Goal: Information Seeking & Learning: Check status

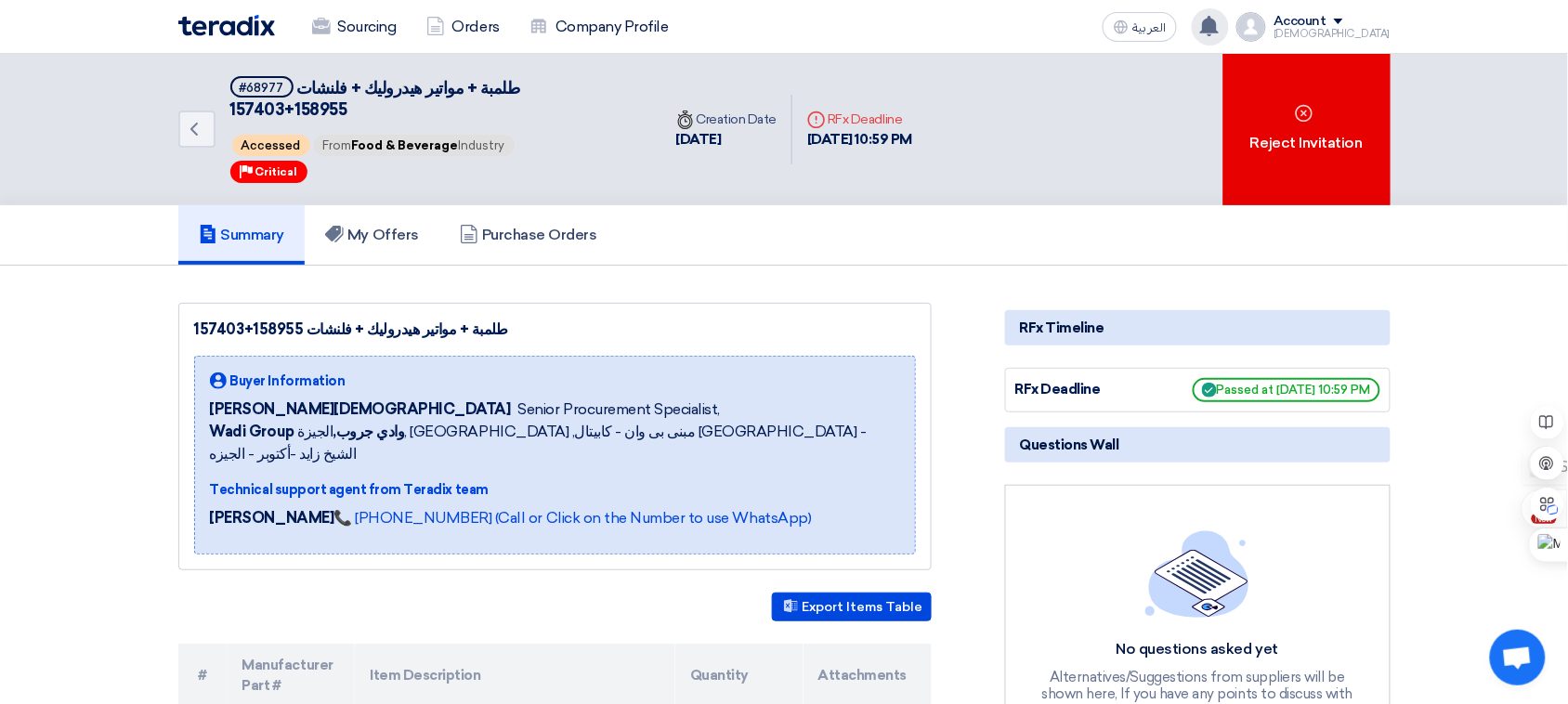
click at [1219, 28] on use at bounding box center [1209, 26] width 19 height 21
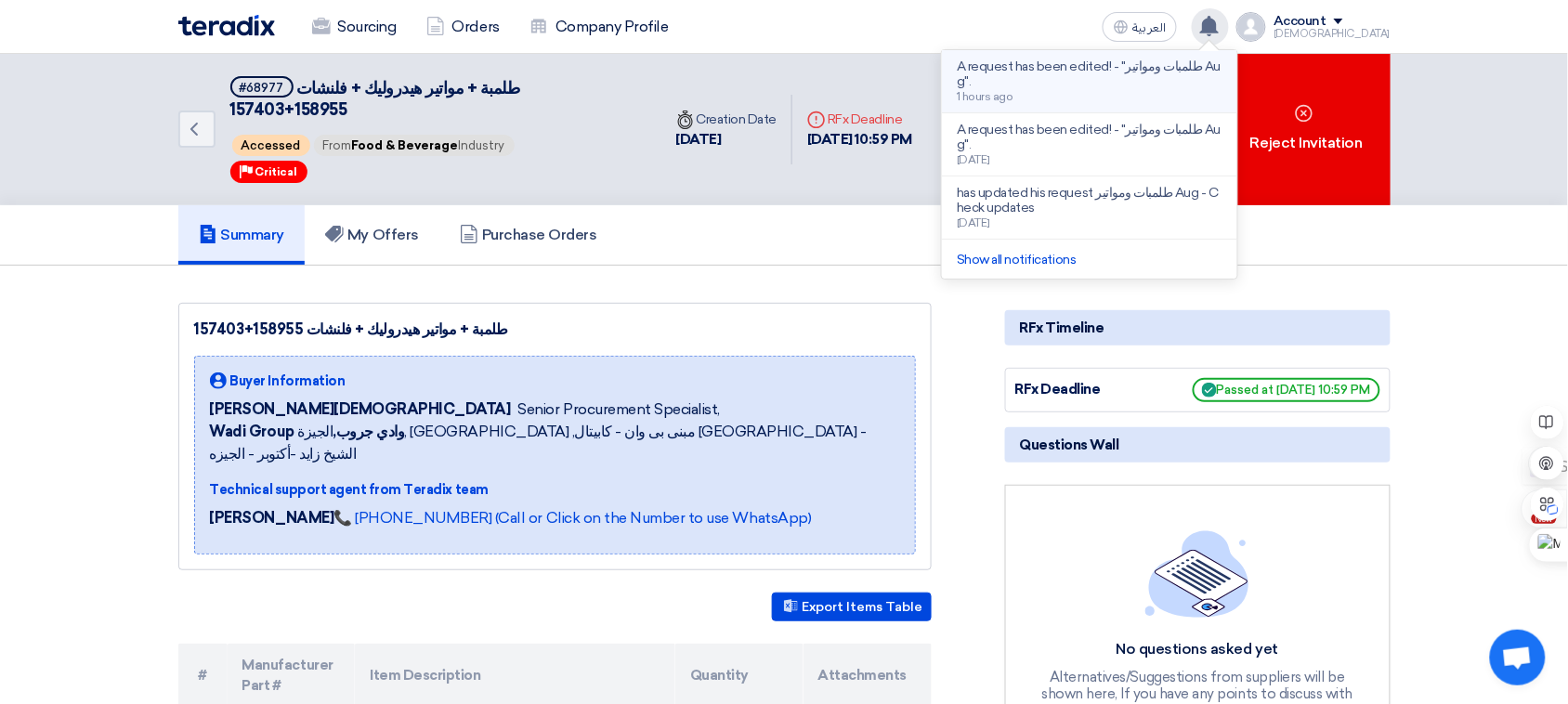
click at [1178, 75] on p "A request has been edited! - "طلمبات ومواتير Aug"." at bounding box center [1090, 75] width 266 height 30
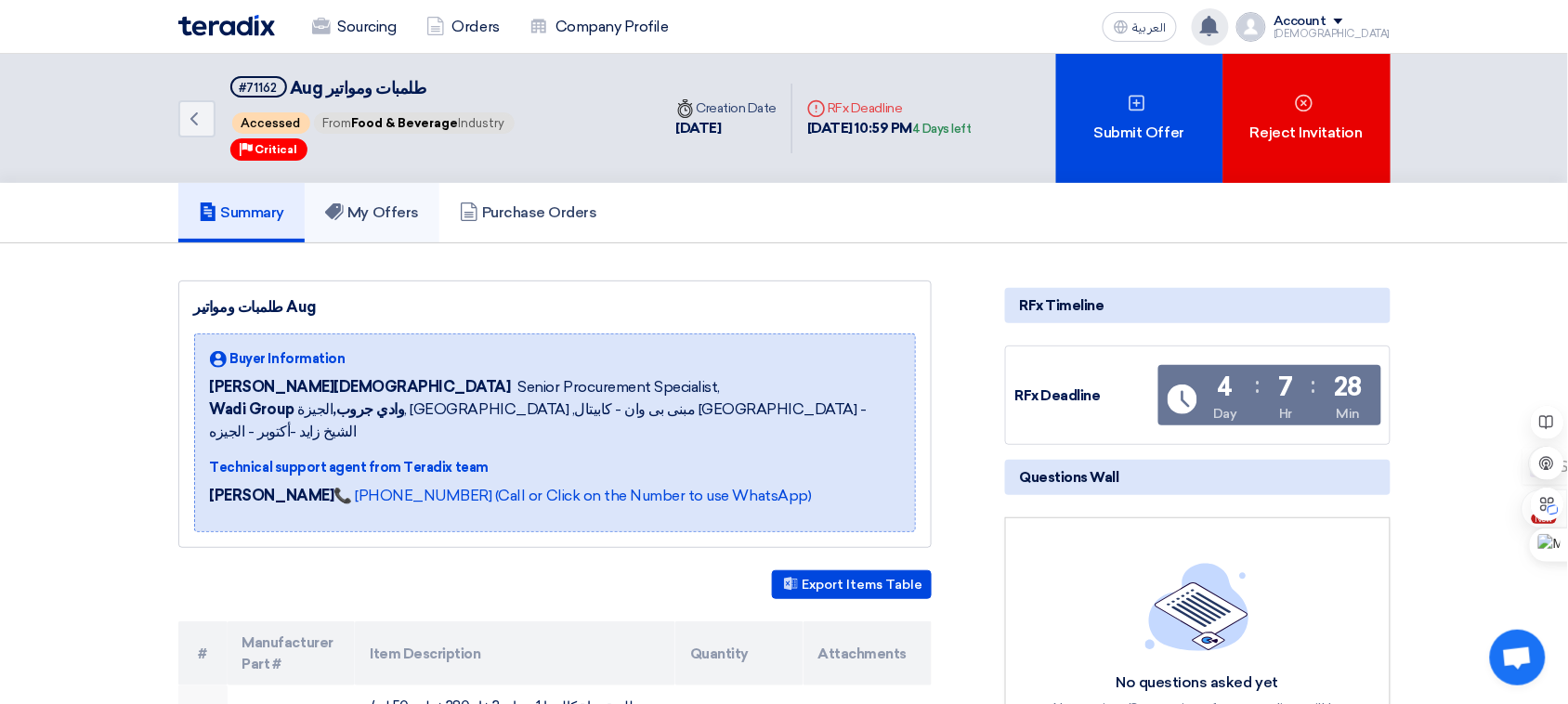
click at [379, 219] on link "My Offers" at bounding box center [372, 213] width 135 height 60
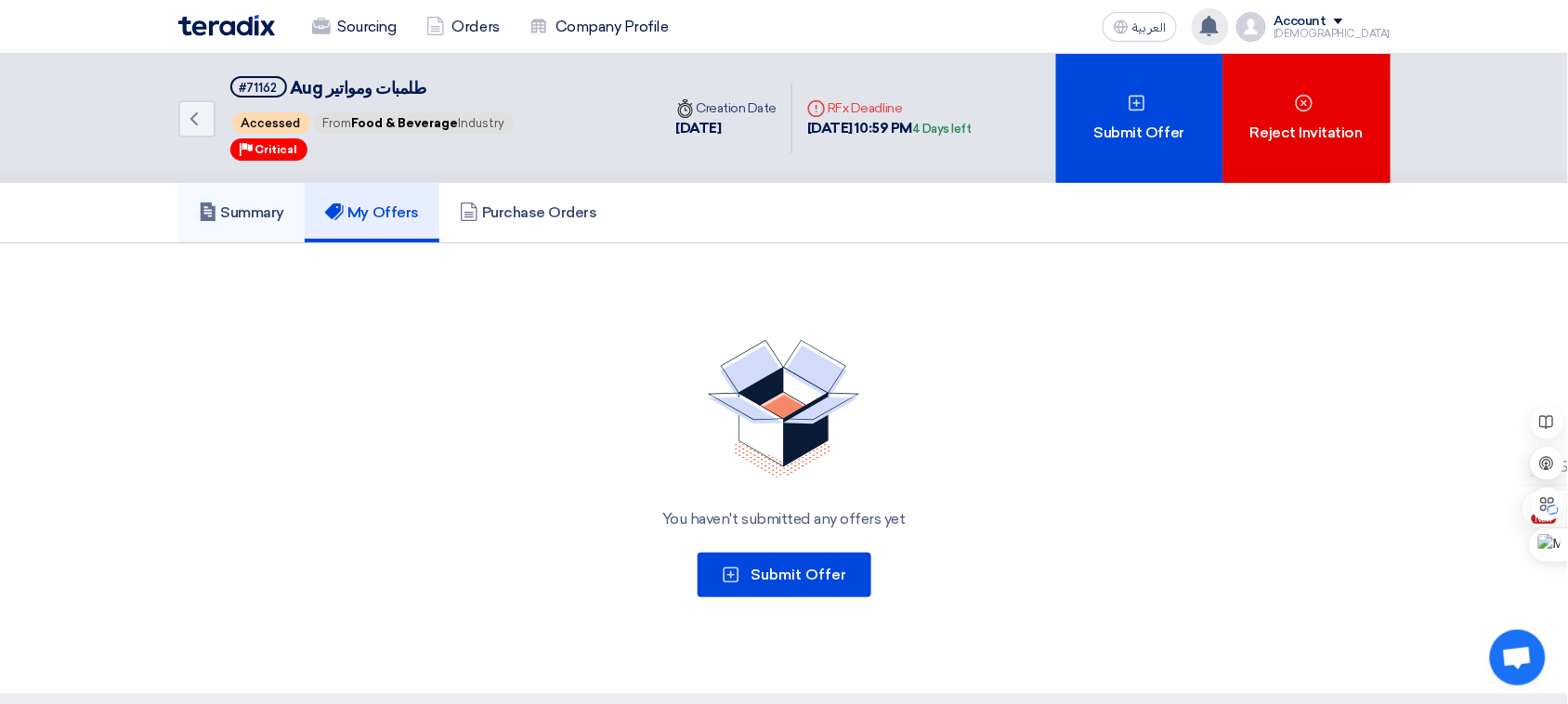
click at [242, 203] on h5 "Summary" at bounding box center [241, 212] width 87 height 19
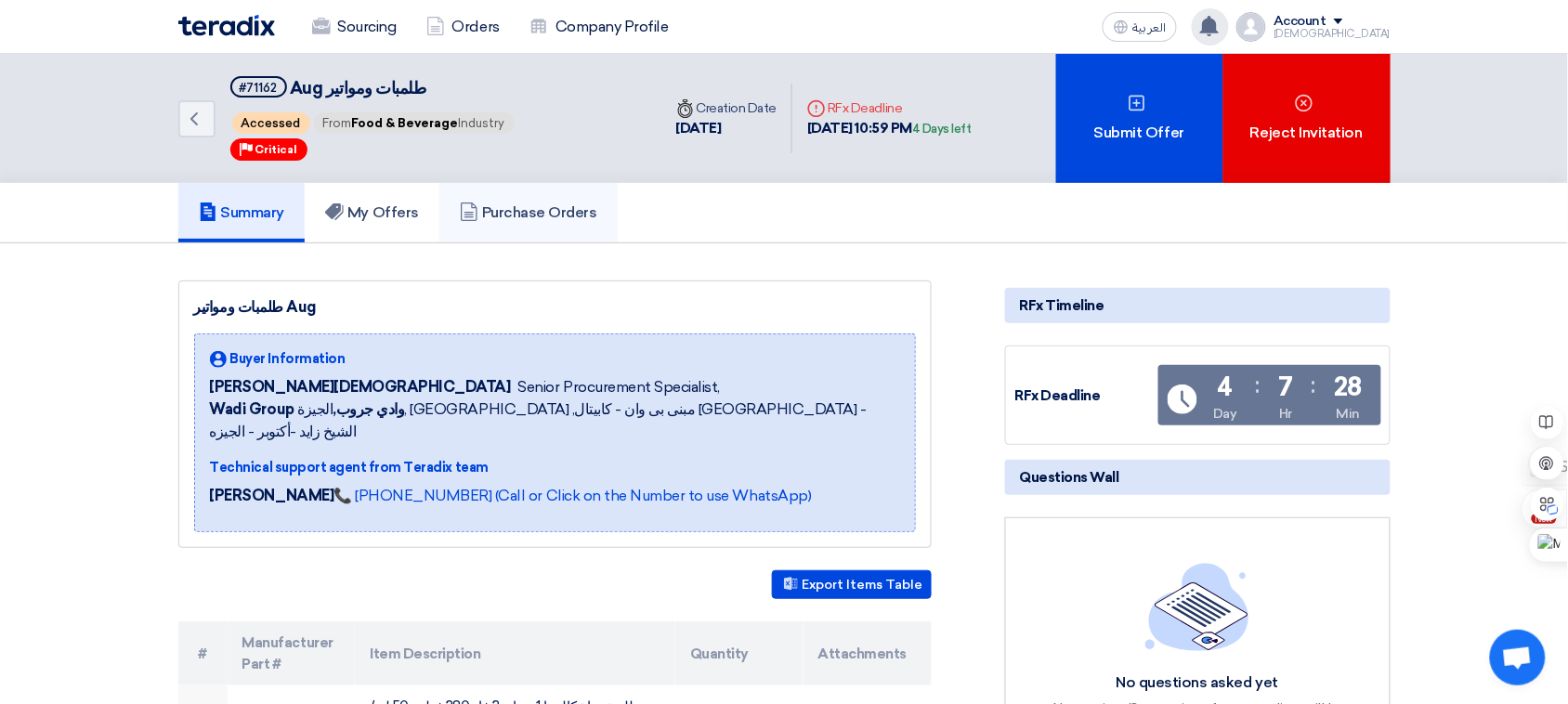
click at [509, 203] on h5 "Purchase Orders" at bounding box center [528, 212] width 138 height 19
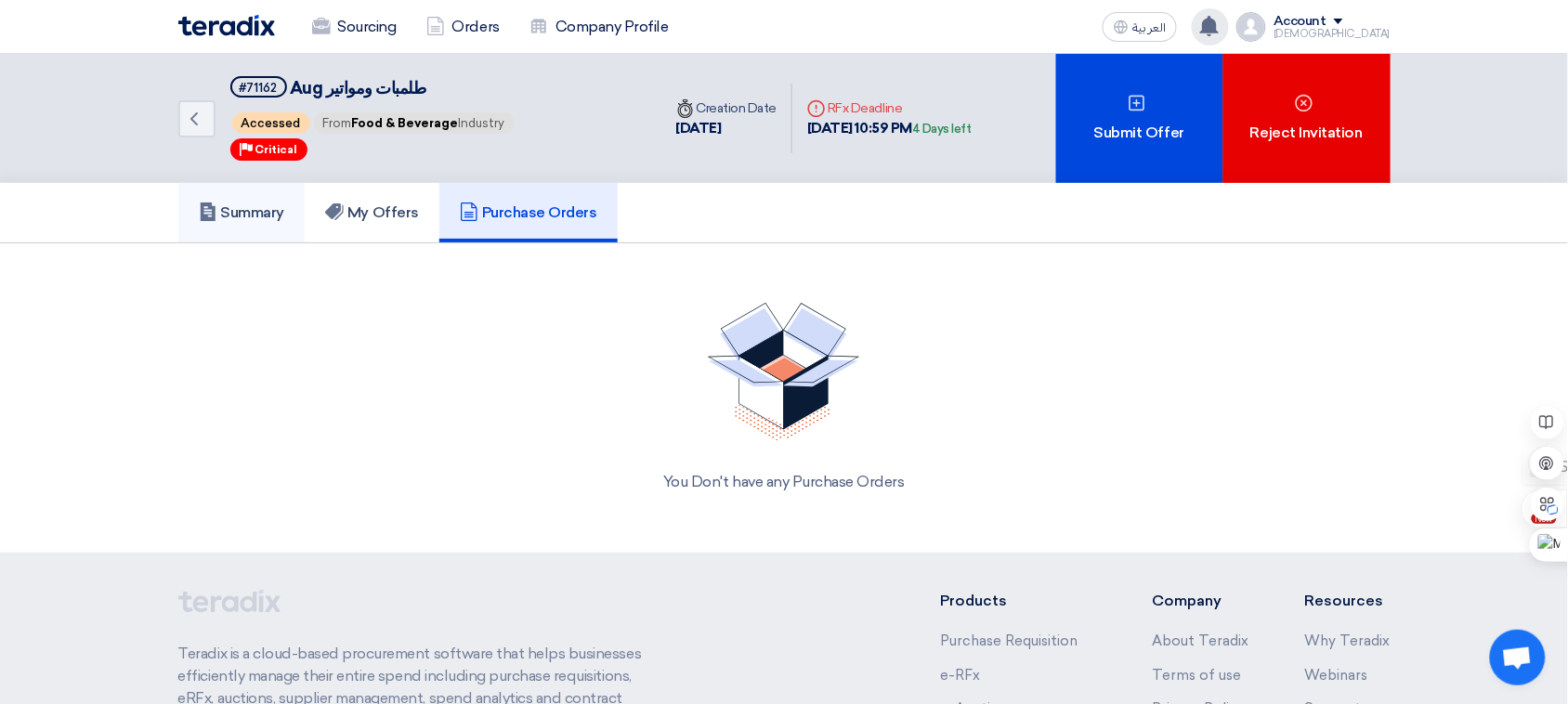
click at [249, 210] on h5 "Summary" at bounding box center [241, 212] width 87 height 19
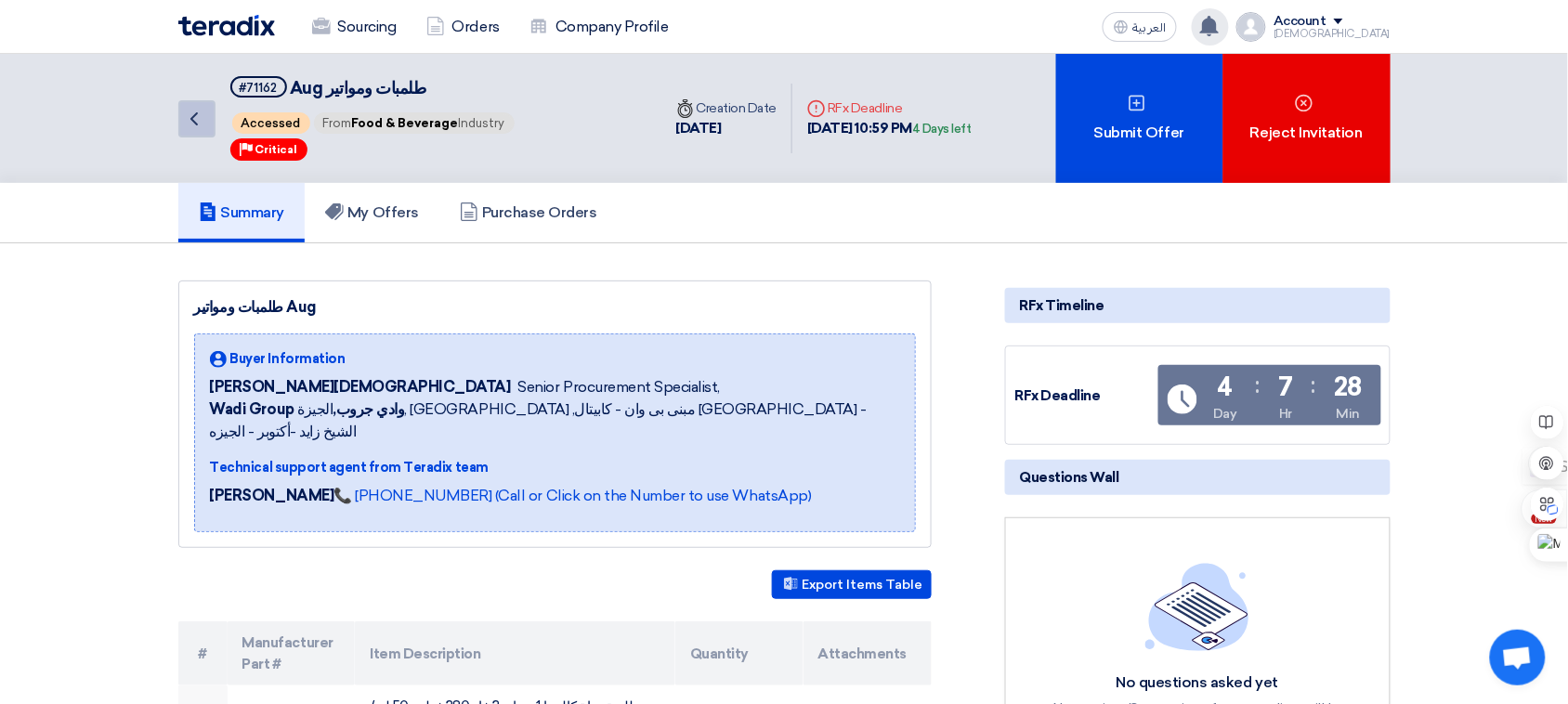
click at [187, 116] on icon "Back" at bounding box center [194, 119] width 22 height 22
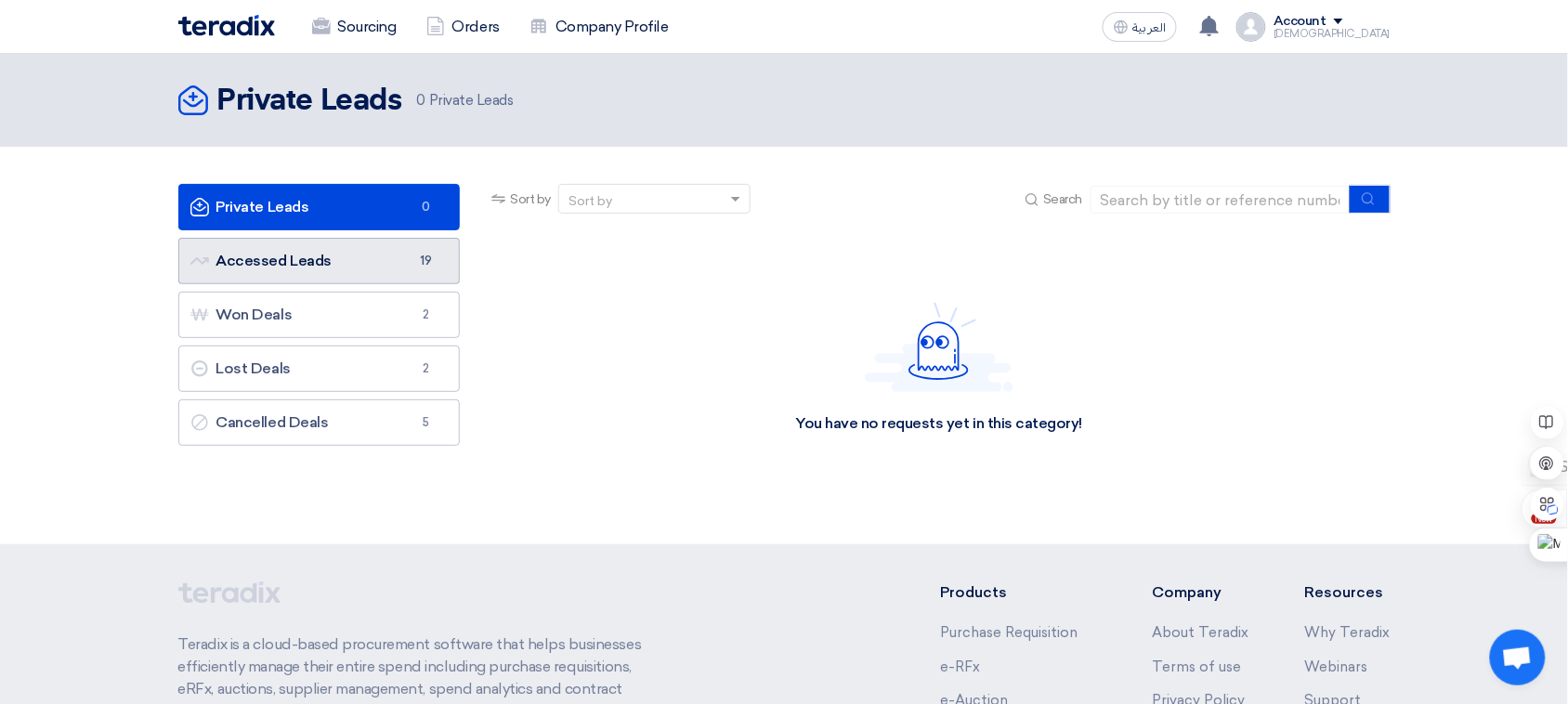
click at [356, 260] on link "Accessed Leads Accessed Leads 19" at bounding box center [319, 261] width 282 height 47
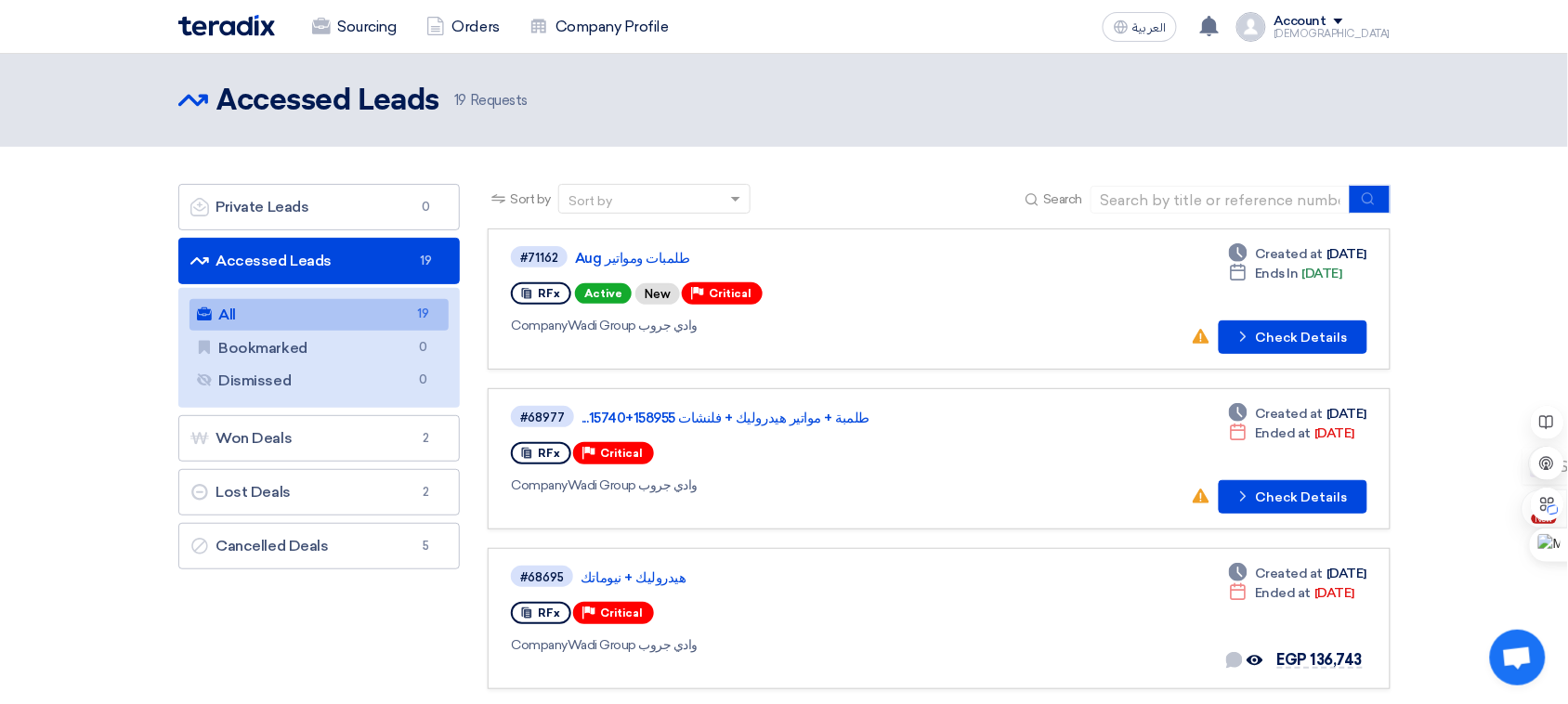
click at [258, 309] on link "All All 19" at bounding box center [319, 315] width 260 height 32
click at [1261, 485] on button "Check details Check Details" at bounding box center [1293, 498] width 149 height 34
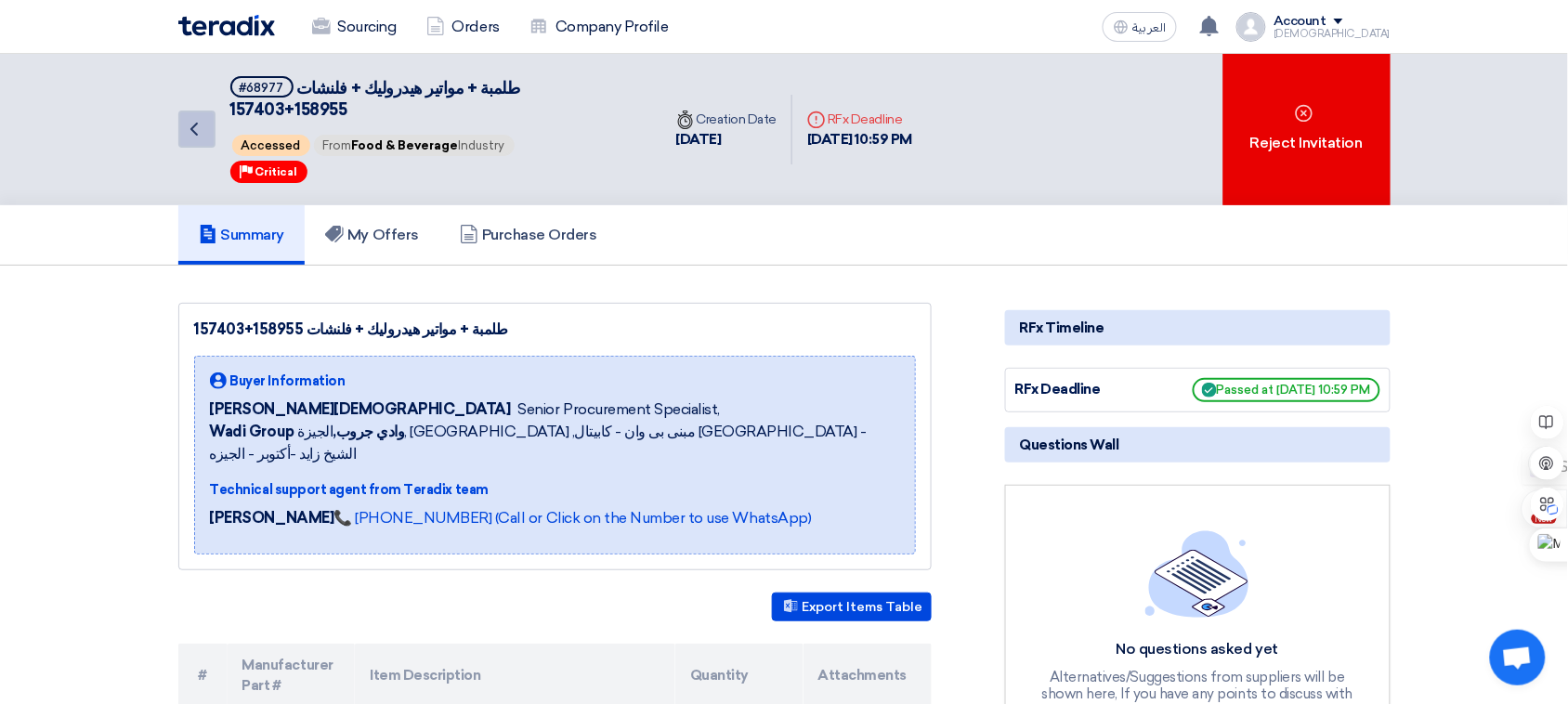
click at [192, 123] on use at bounding box center [193, 129] width 7 height 13
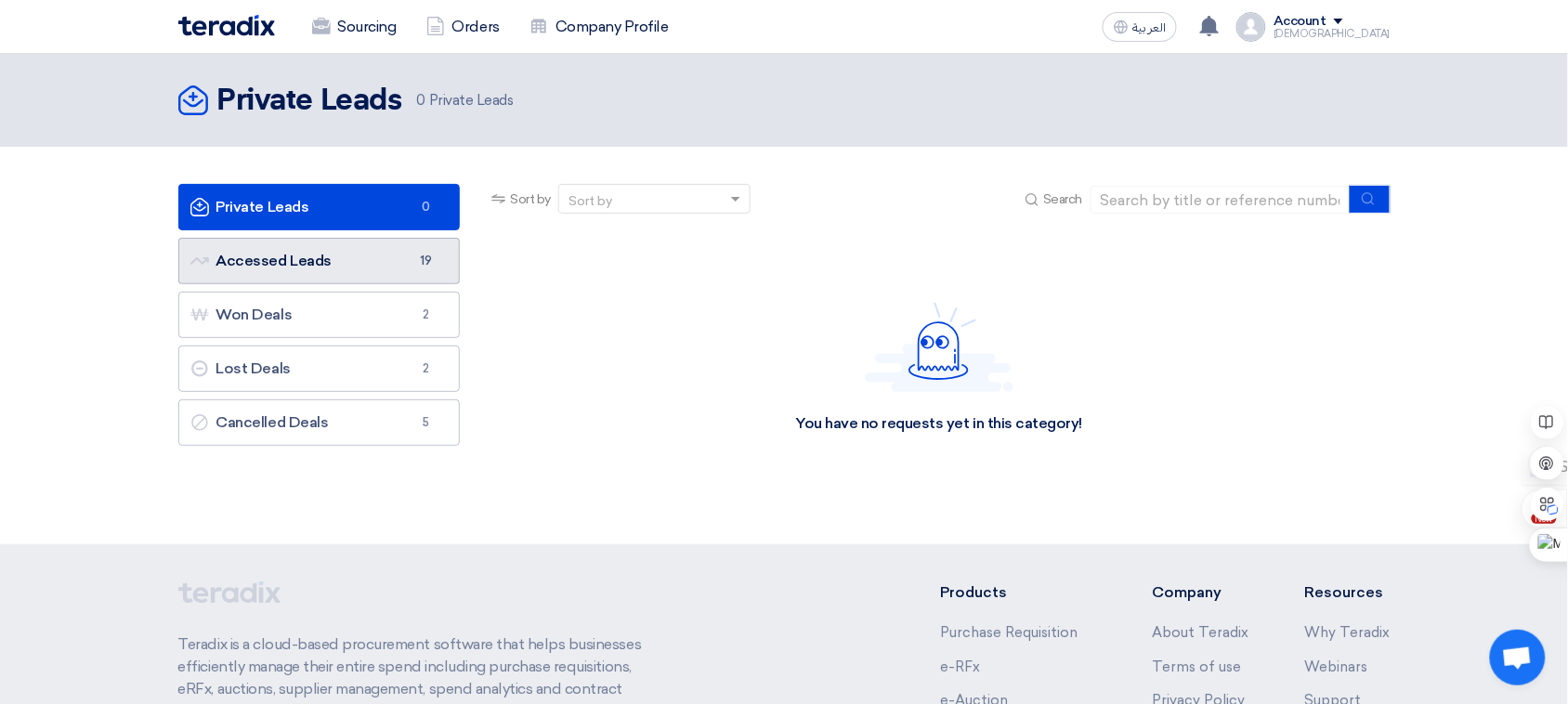
click at [307, 248] on link "Accessed Leads Accessed Leads 19" at bounding box center [319, 261] width 282 height 47
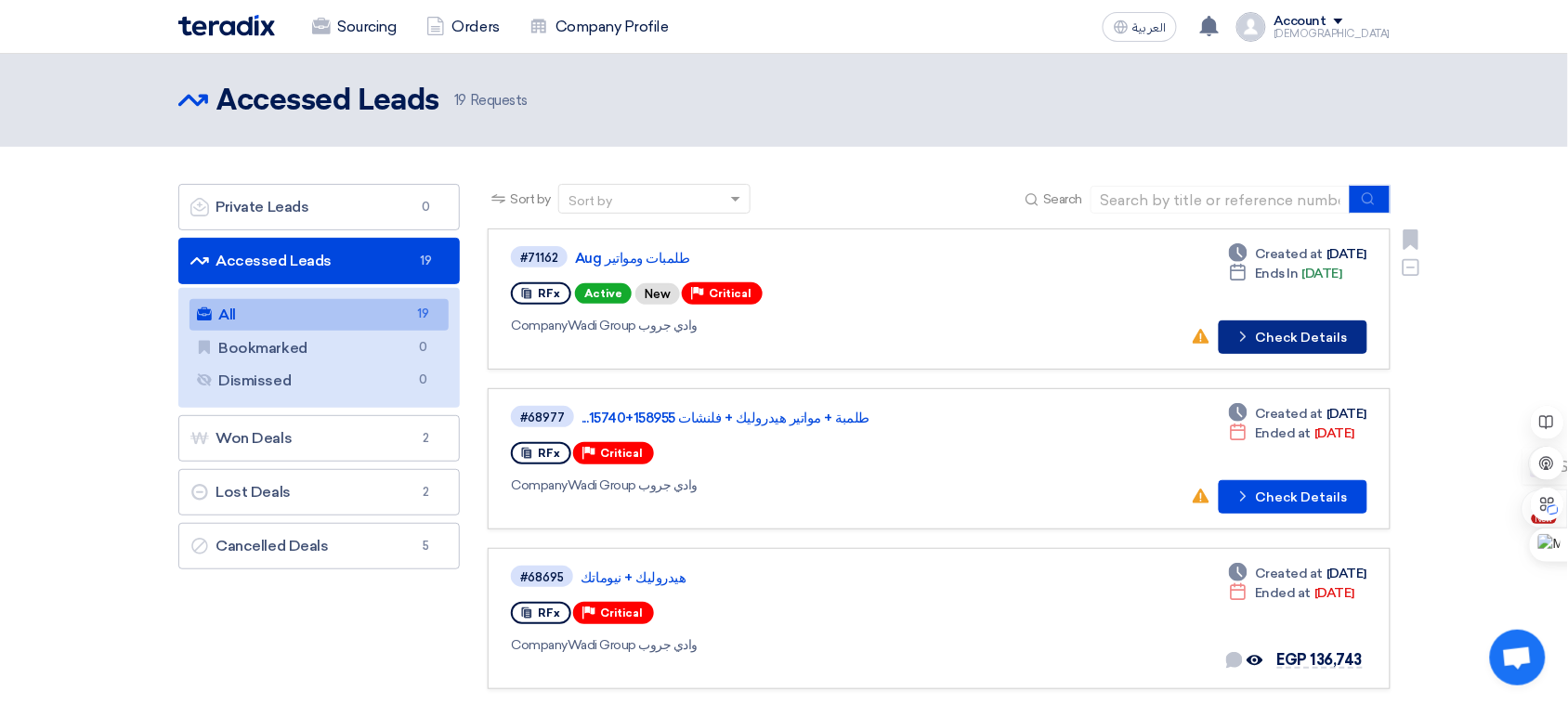
click at [1299, 325] on button "Check details Check Details" at bounding box center [1293, 337] width 149 height 34
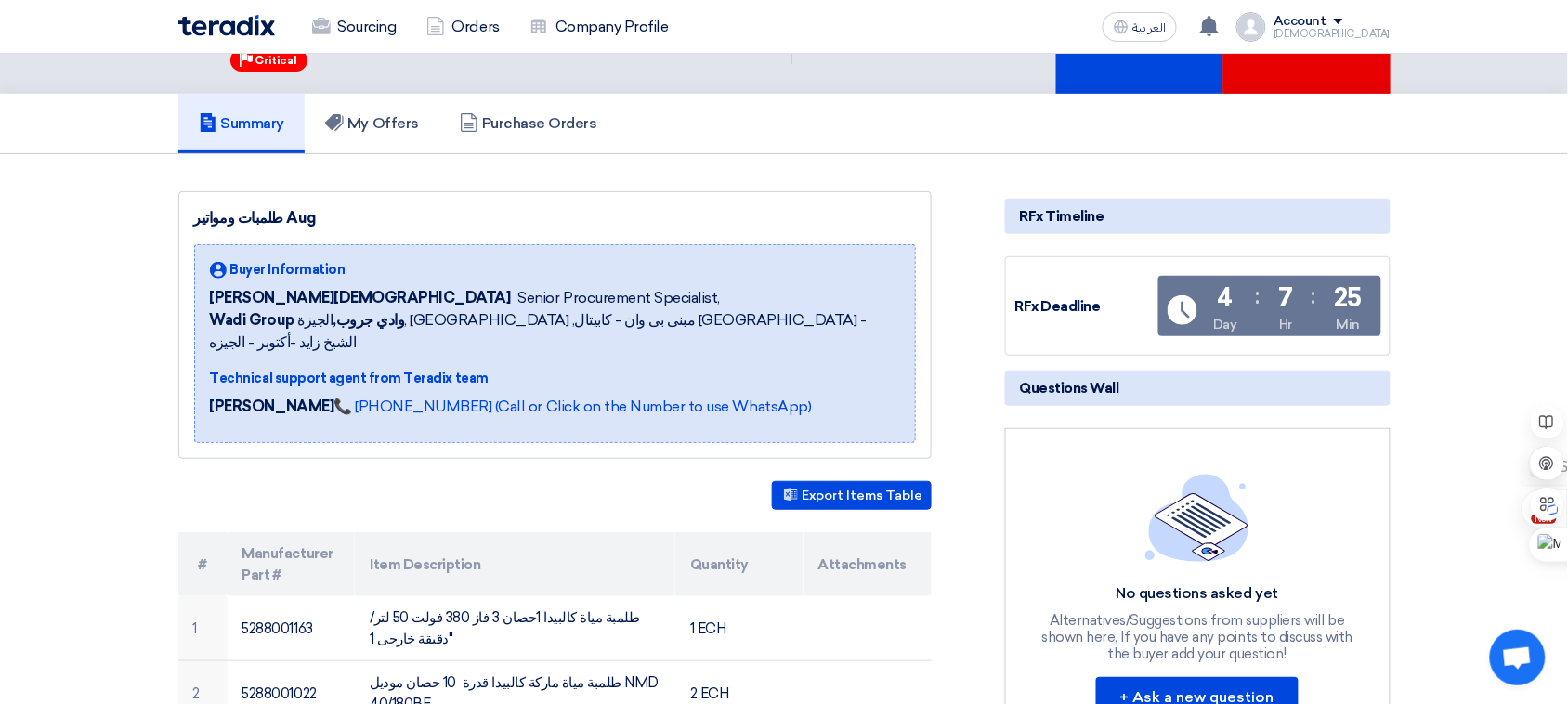
scroll to position [82, 0]
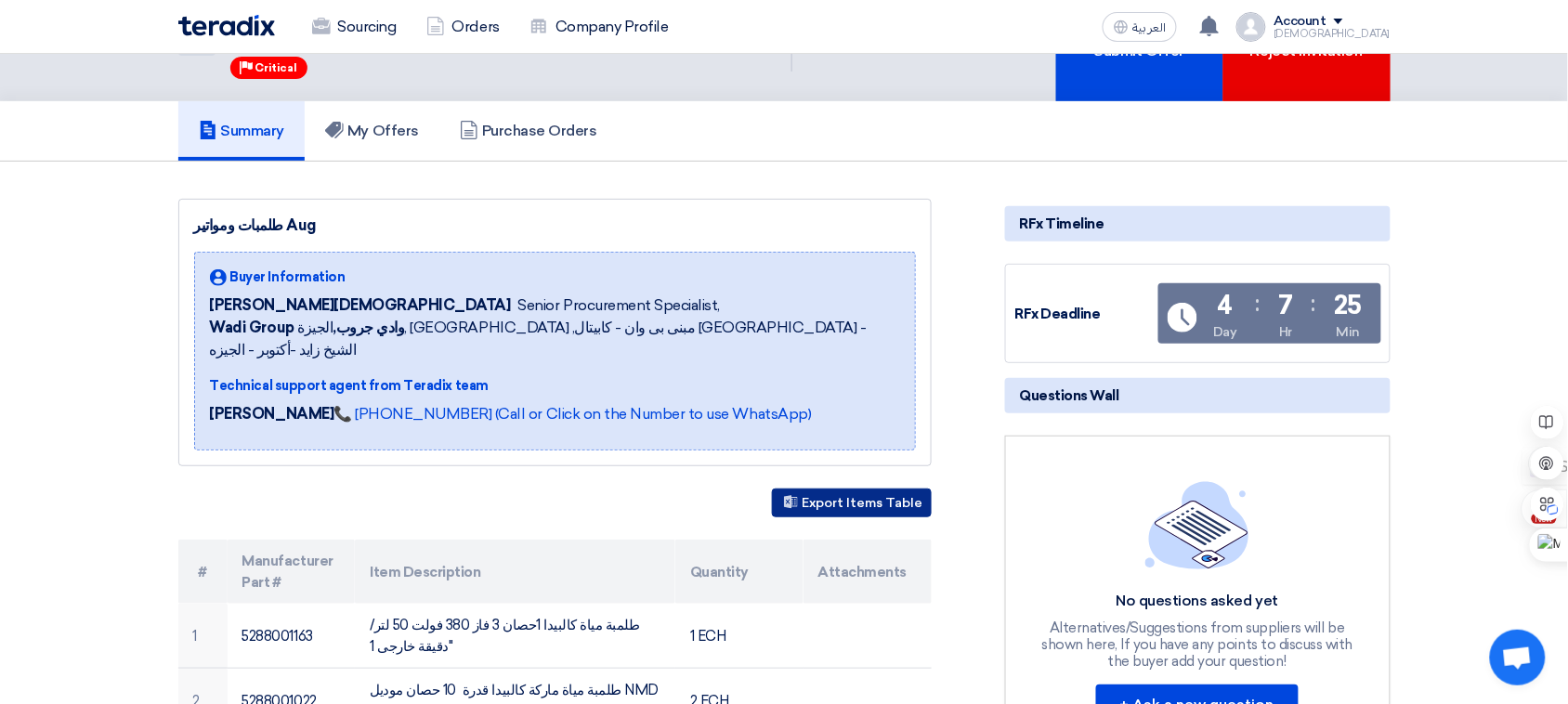
click at [822, 489] on button "Export Items Table" at bounding box center [851, 503] width 159 height 29
